Goal: Transaction & Acquisition: Purchase product/service

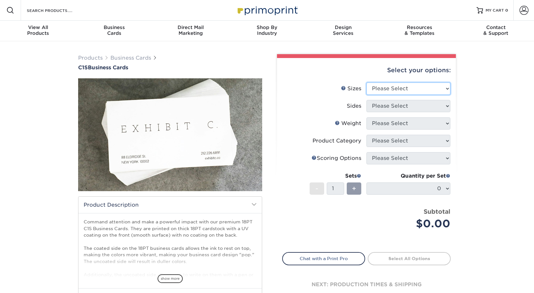
click at [410, 84] on select "Please Select 2" x 3.5" - Standard 2.125" x 3.375" - European 2.5" x 2.5" - Squ…" at bounding box center [408, 89] width 84 height 12
select select "2.00x3.50"
click at [366, 83] on select "Please Select 2" x 3.5" - Standard 2.125" x 3.375" - European 2.5" x 2.5" - Squ…" at bounding box center [408, 89] width 84 height 12
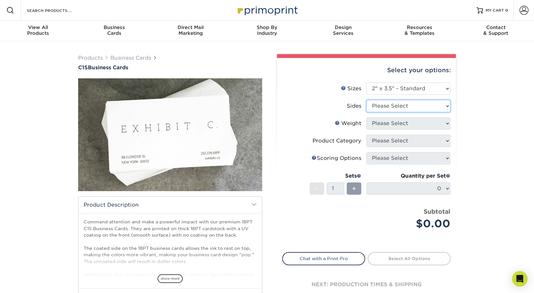
click at [412, 108] on select "Please Select Print Both Sides Print Front Only" at bounding box center [408, 106] width 84 height 12
select select "13abbda7-1d64-4f25-8bb2-c179b224825d"
click at [366, 100] on select "Please Select Print Both Sides Print Front Only" at bounding box center [408, 106] width 84 height 12
click at [419, 126] on select "Please Select 18PT C1S" at bounding box center [408, 123] width 84 height 12
select select "18PTC1S"
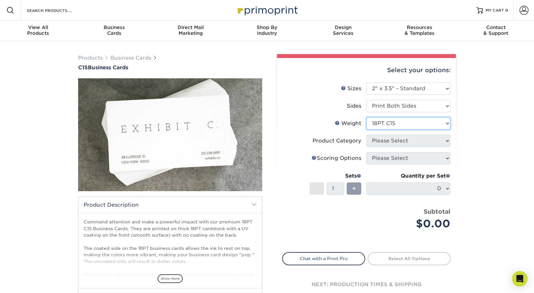
click at [366, 117] on select "Please Select 18PT C1S" at bounding box center [408, 123] width 84 height 12
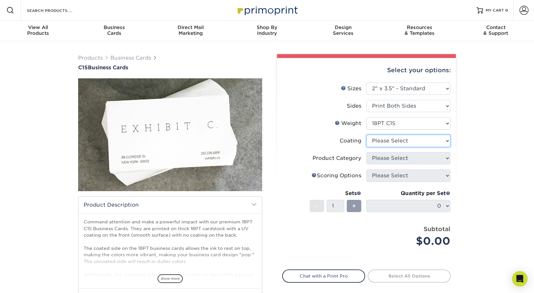
click at [418, 143] on select at bounding box center [408, 141] width 84 height 12
select select "1e8116af-acfc-44b1-83dc-8181aa338834"
click at [366, 135] on select at bounding box center [408, 141] width 84 height 12
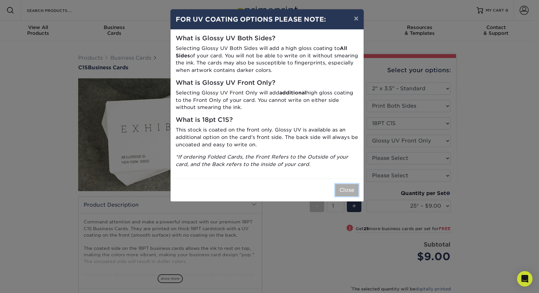
click at [354, 192] on button "Close" at bounding box center [346, 190] width 23 height 12
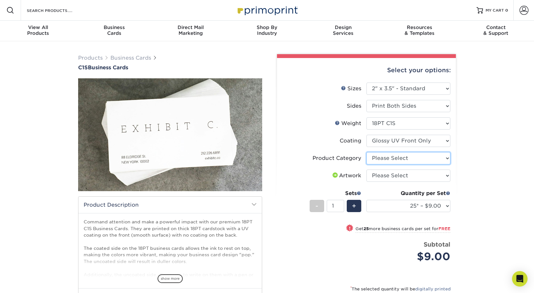
click at [427, 157] on select "Please Select Business Cards" at bounding box center [408, 158] width 84 height 12
select select "3b5148f1-0588-4f88-a218-97bcfdce65c1"
click at [366, 152] on select "Please Select Business Cards" at bounding box center [408, 158] width 84 height 12
click at [422, 176] on select "Please Select I will upload files I need a design - $100" at bounding box center [408, 176] width 84 height 12
select select "upload"
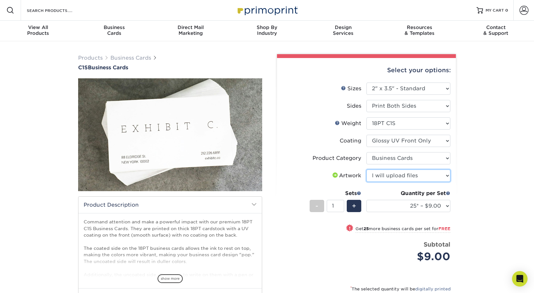
click at [366, 170] on select "Please Select I will upload files I need a design - $100" at bounding box center [408, 176] width 84 height 12
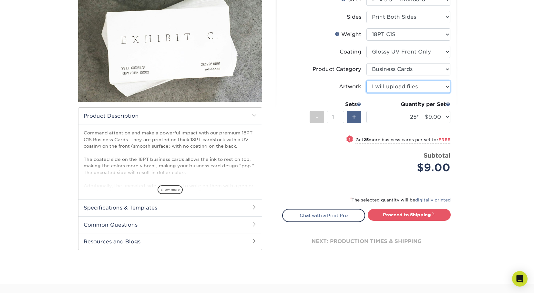
scroll to position [97, 0]
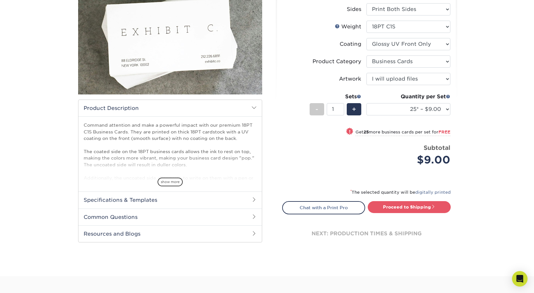
click at [173, 202] on h2 "Specifications & Templates" at bounding box center [169, 200] width 183 height 17
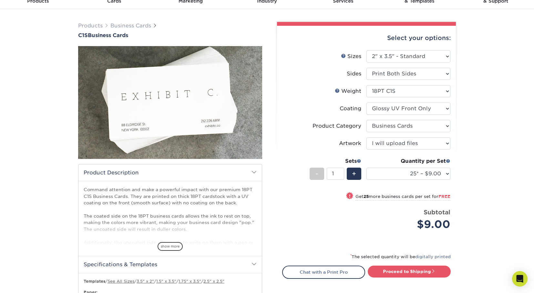
scroll to position [0, 0]
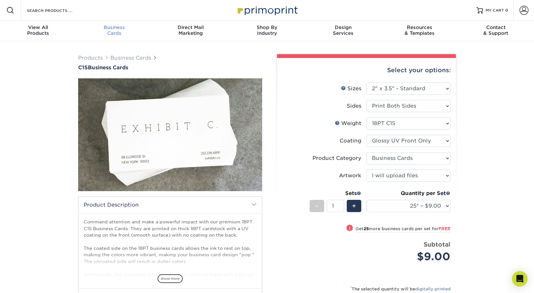
click at [110, 29] on span "Business" at bounding box center [114, 28] width 76 height 6
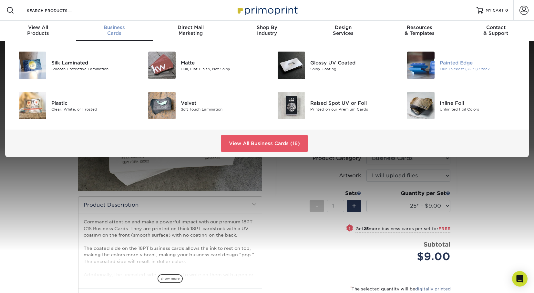
click at [460, 61] on div "Painted Edge" at bounding box center [480, 62] width 81 height 7
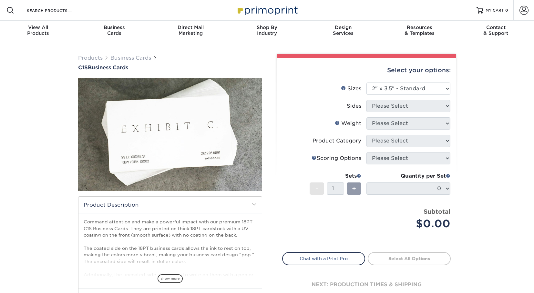
select select "2.00x3.50"
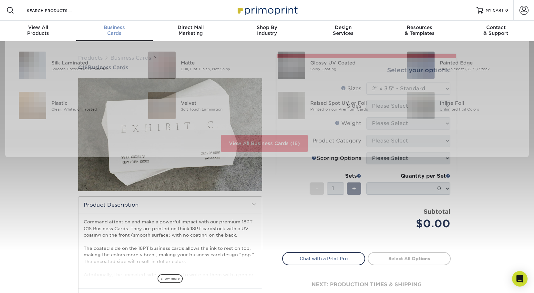
click at [106, 28] on span "Business" at bounding box center [114, 28] width 76 height 6
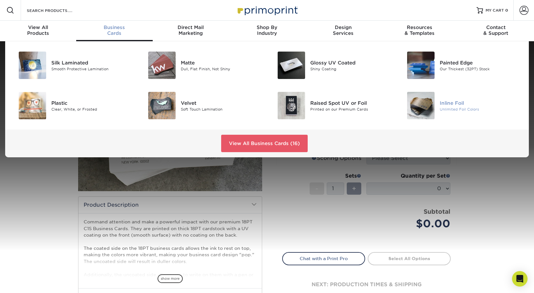
click at [421, 107] on img at bounding box center [420, 105] width 27 height 27
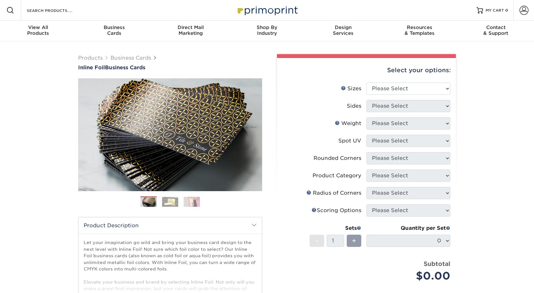
click at [175, 201] on img at bounding box center [170, 202] width 16 height 10
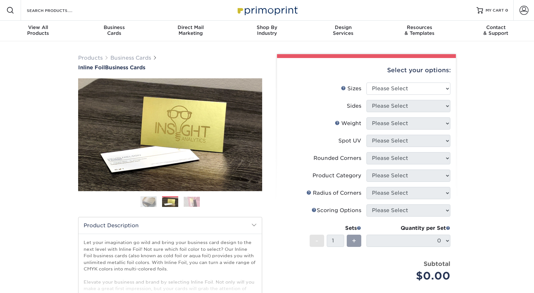
click at [189, 199] on img at bounding box center [192, 202] width 16 height 10
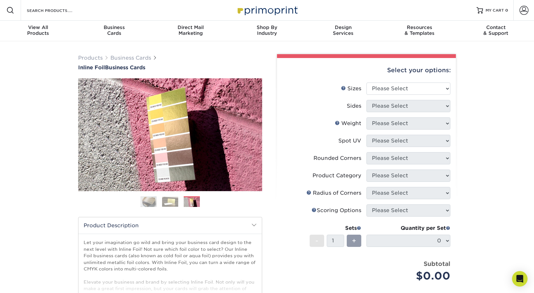
click at [147, 197] on img at bounding box center [148, 202] width 16 height 16
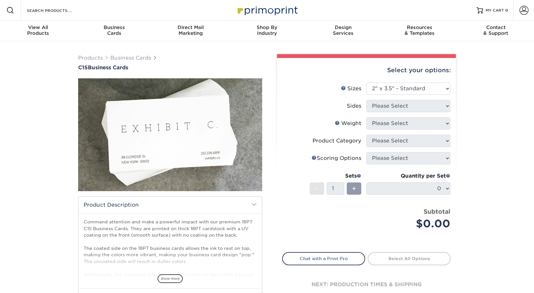
select select "2.00x3.50"
click at [117, 32] on div "Business Cards" at bounding box center [114, 31] width 76 height 12
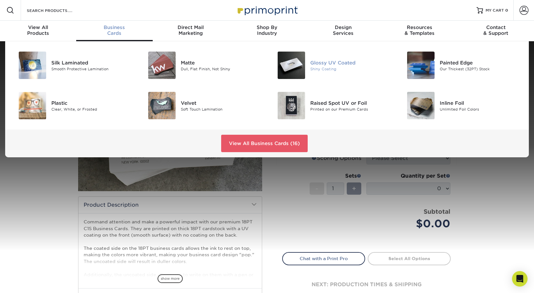
click at [334, 63] on div "Glossy UV Coated" at bounding box center [350, 62] width 81 height 7
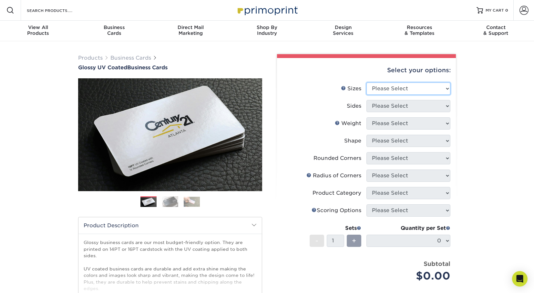
click at [390, 88] on select "Please Select 1.5" x 3.5" - Mini 1.75" x 3.5" - Mini 2" x 2" - Square 2" x 3" -…" at bounding box center [408, 89] width 84 height 12
select select "2.00x3.50"
click at [366, 83] on select "Please Select 1.5" x 3.5" - Mini 1.75" x 3.5" - Mini 2" x 2" - Square 2" x 3" -…" at bounding box center [408, 89] width 84 height 12
click at [392, 105] on select "Please Select Print Both Sides Print Front Only" at bounding box center [408, 106] width 84 height 12
select select "13abbda7-1d64-4f25-8bb2-c179b224825d"
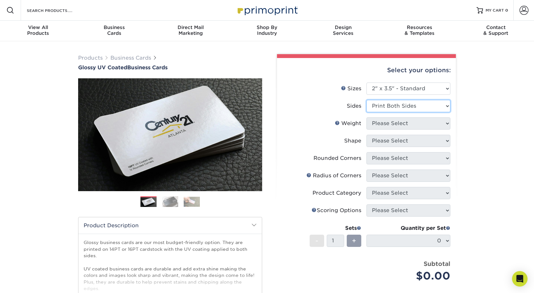
click at [366, 100] on select "Please Select Print Both Sides Print Front Only" at bounding box center [408, 106] width 84 height 12
click at [399, 125] on select "Please Select 16PT 14PT" at bounding box center [408, 123] width 84 height 12
click at [297, 125] on label "Weight Help Weight" at bounding box center [324, 123] width 84 height 12
